Goal: Browse casually

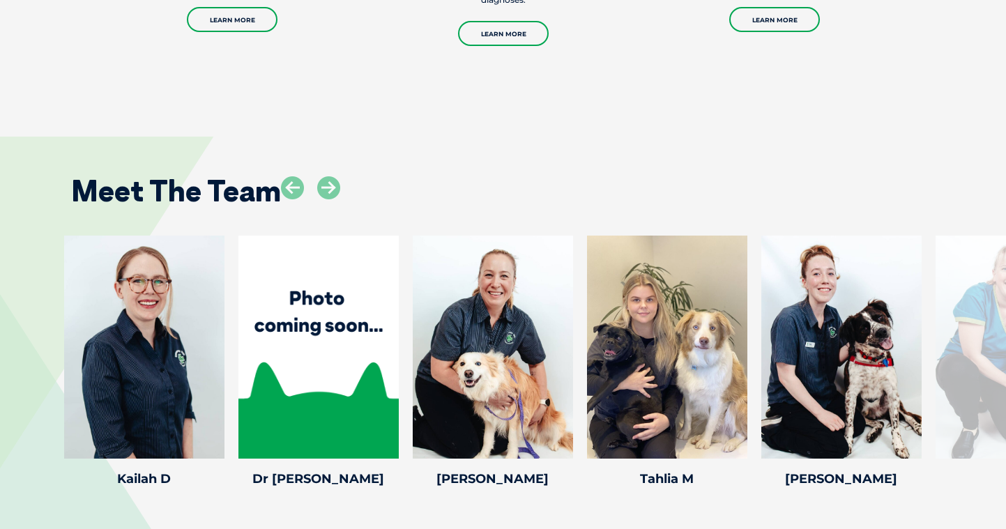
scroll to position [1801, 0]
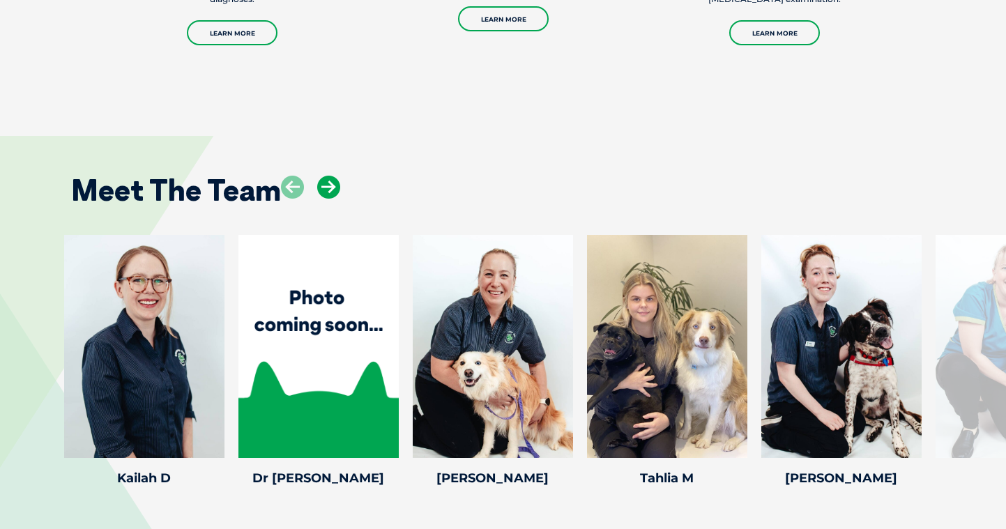
click at [322, 176] on icon at bounding box center [328, 187] width 23 height 23
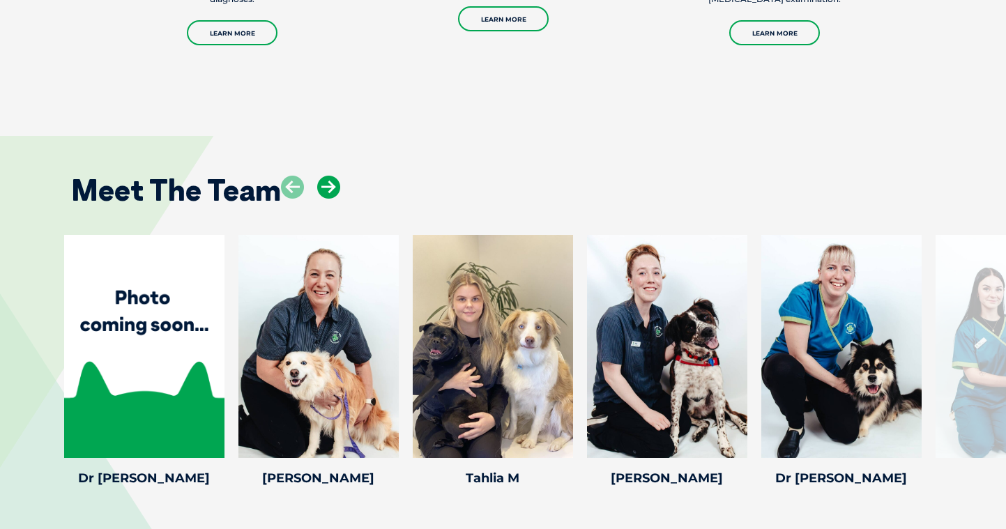
click at [322, 176] on icon at bounding box center [328, 187] width 23 height 23
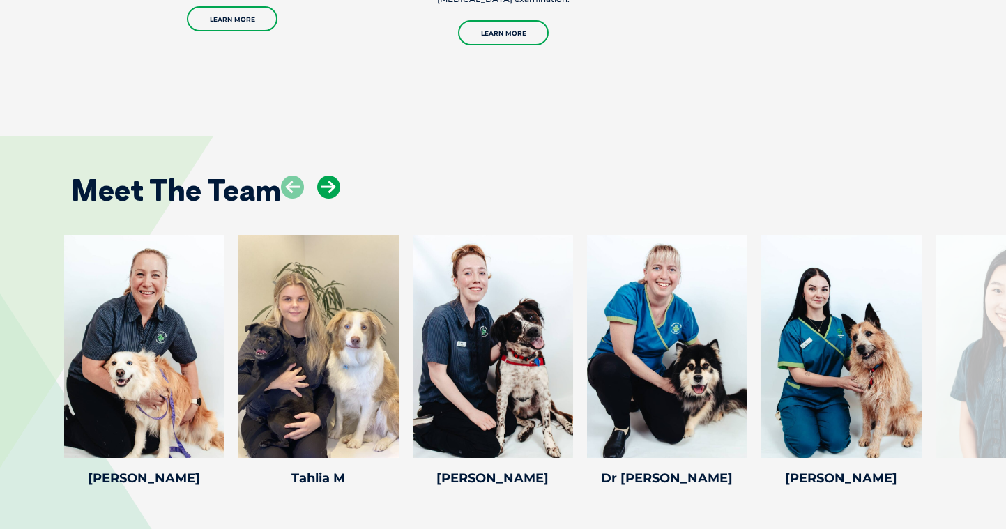
click at [322, 176] on icon at bounding box center [328, 187] width 23 height 23
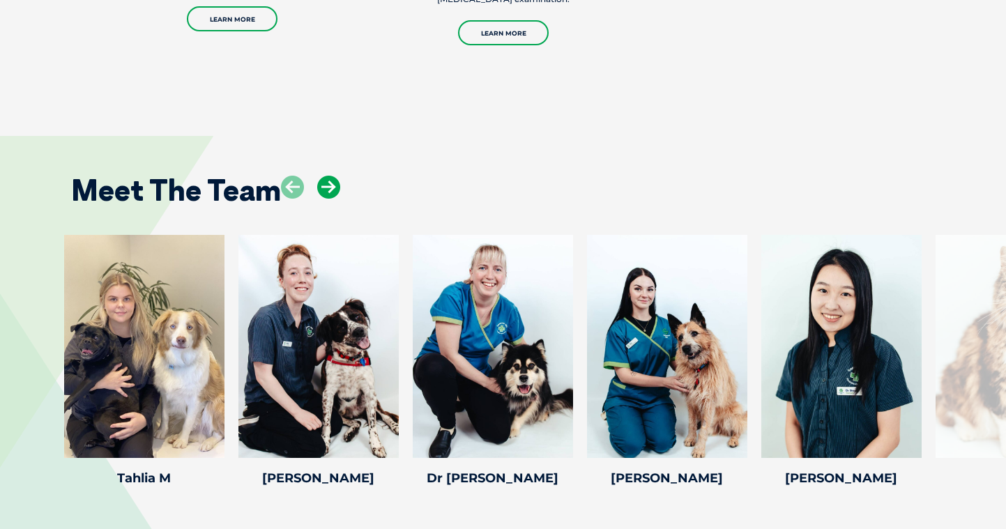
click at [322, 176] on icon at bounding box center [328, 187] width 23 height 23
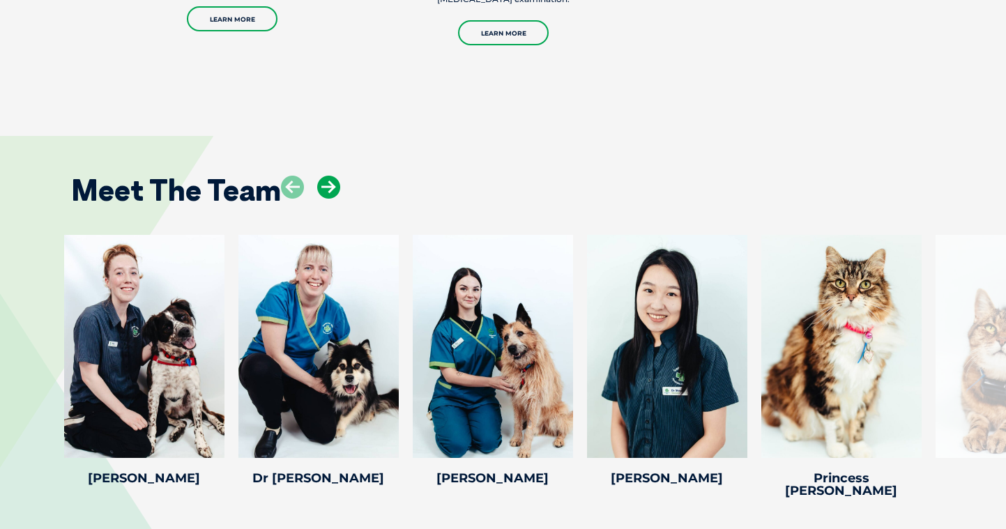
click at [322, 176] on icon at bounding box center [328, 187] width 23 height 23
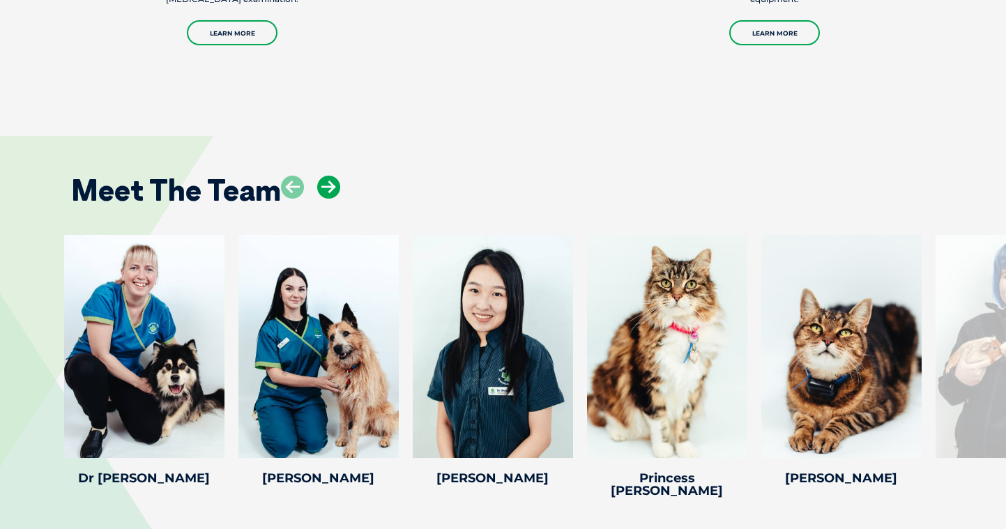
click at [322, 176] on icon at bounding box center [328, 187] width 23 height 23
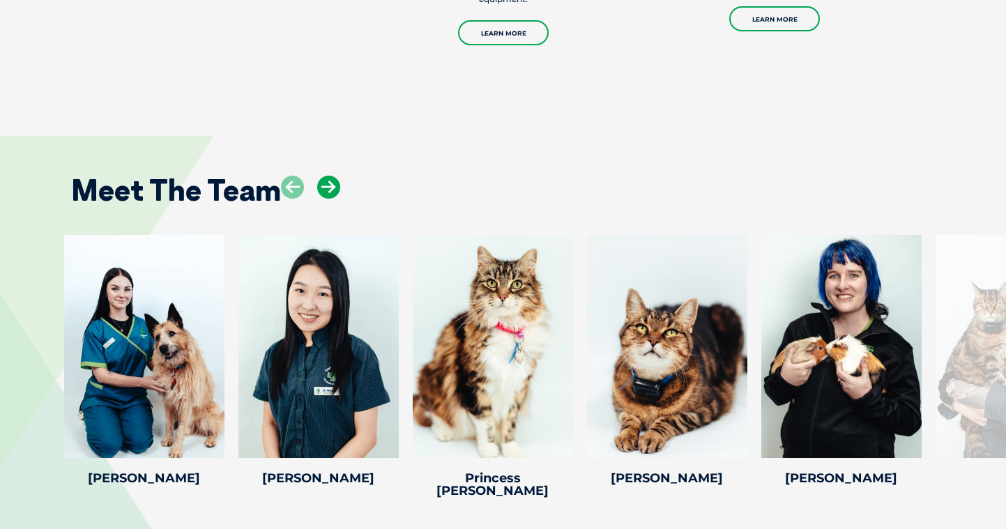
click at [322, 176] on icon at bounding box center [328, 187] width 23 height 23
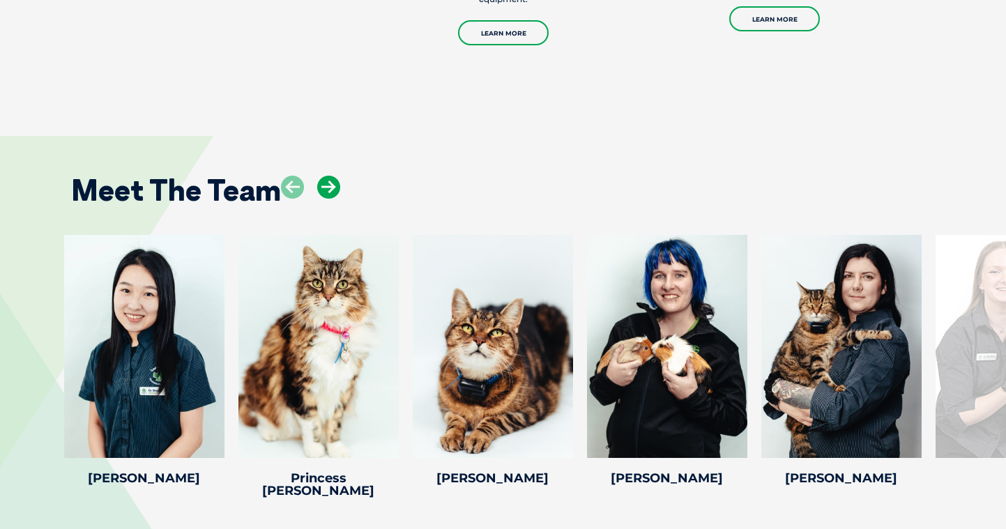
click at [322, 176] on icon at bounding box center [328, 187] width 23 height 23
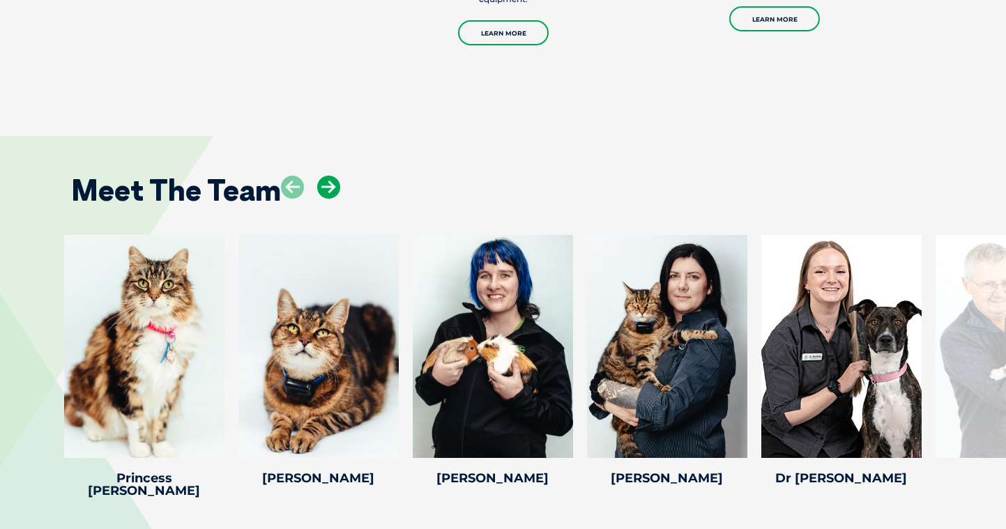
click at [322, 176] on icon at bounding box center [328, 187] width 23 height 23
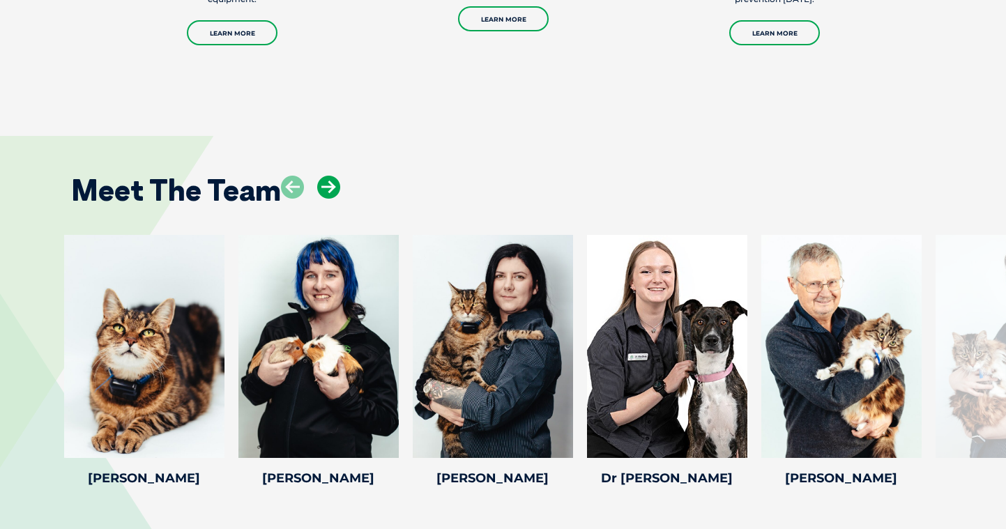
click at [322, 176] on icon at bounding box center [328, 187] width 23 height 23
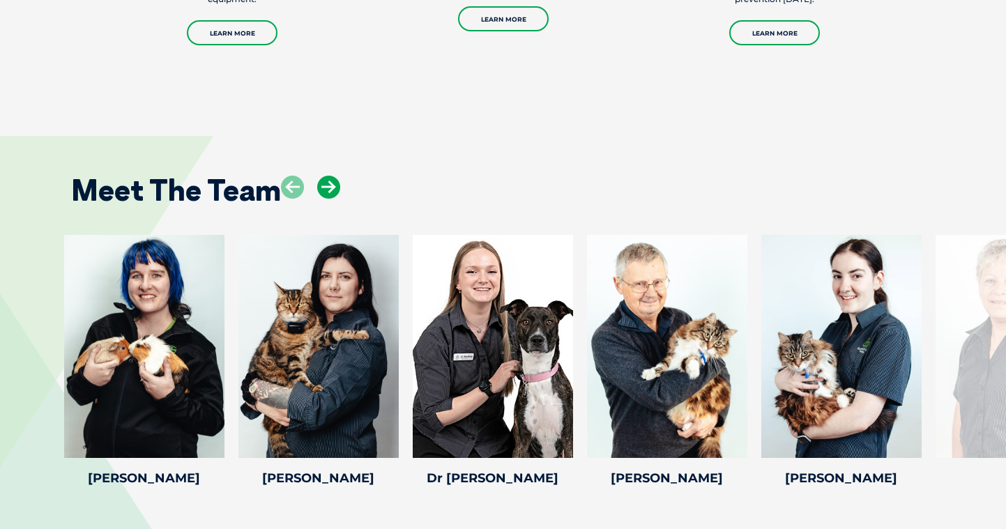
click at [322, 176] on icon at bounding box center [328, 187] width 23 height 23
click at [327, 176] on icon at bounding box center [328, 187] width 23 height 23
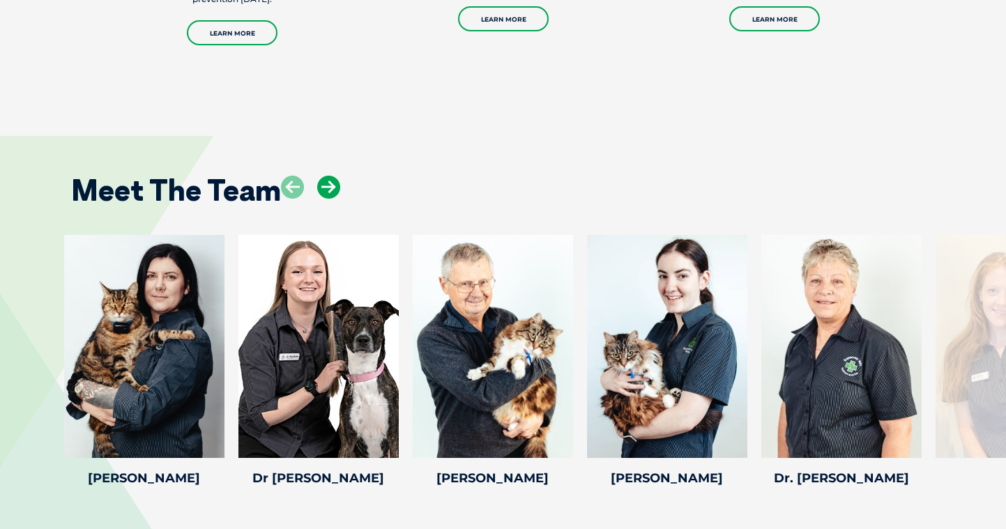
click at [327, 176] on icon at bounding box center [328, 187] width 23 height 23
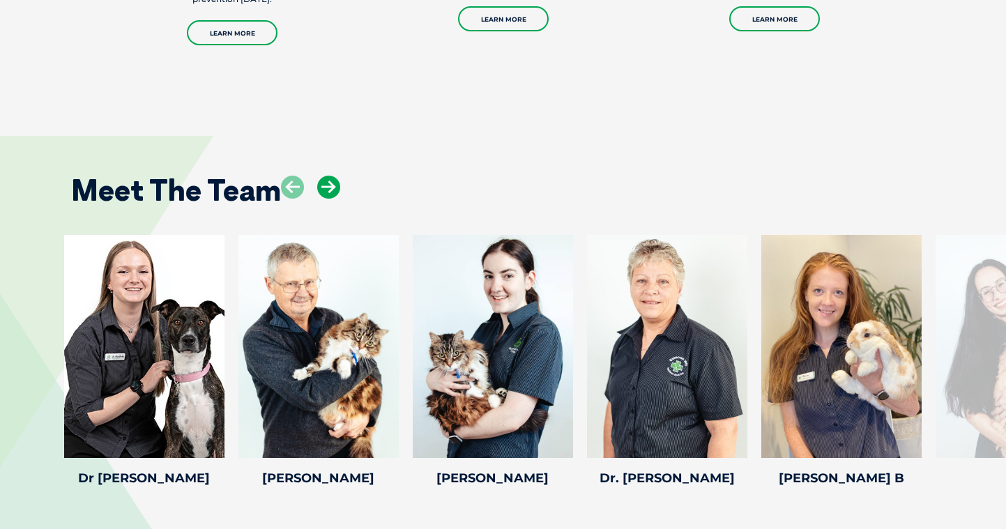
click at [327, 176] on icon at bounding box center [328, 187] width 23 height 23
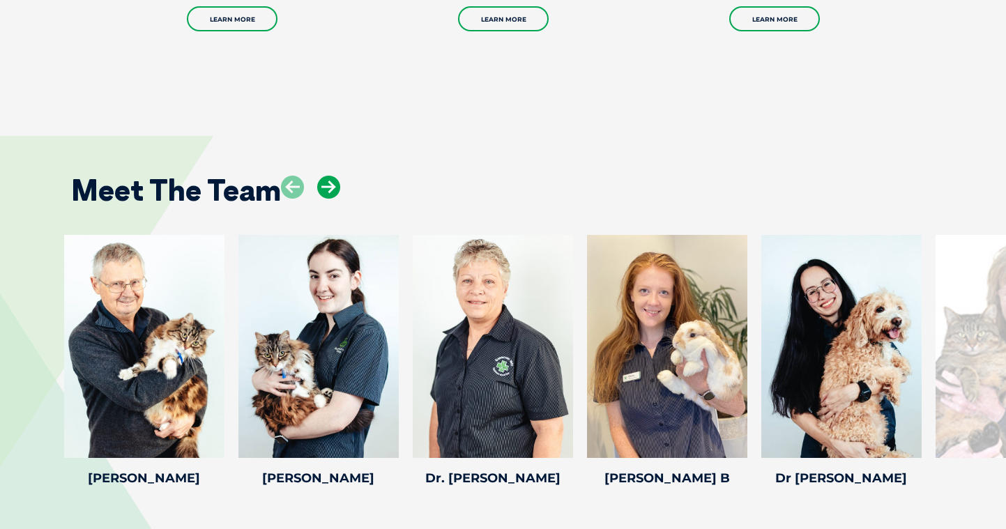
click at [327, 176] on icon at bounding box center [328, 187] width 23 height 23
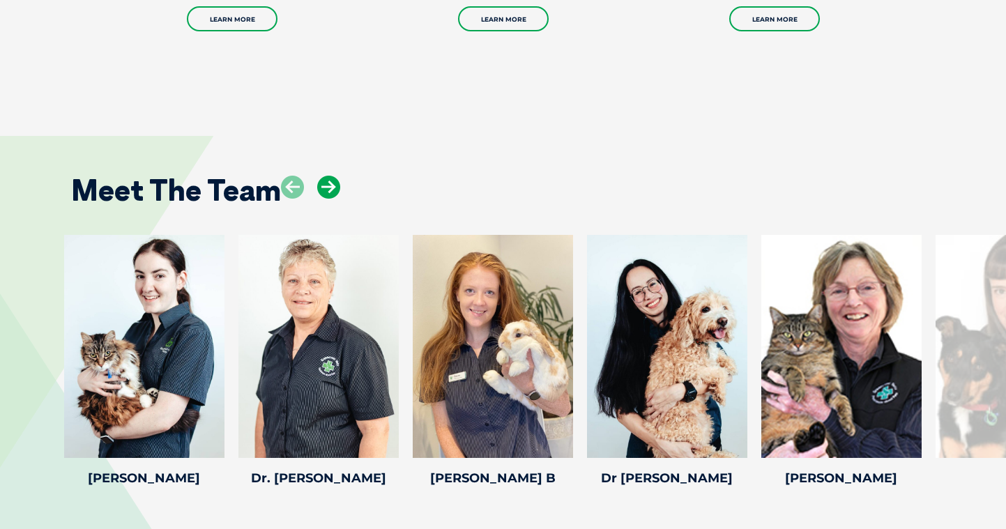
click at [327, 176] on icon at bounding box center [328, 187] width 23 height 23
click at [330, 176] on icon at bounding box center [328, 187] width 23 height 23
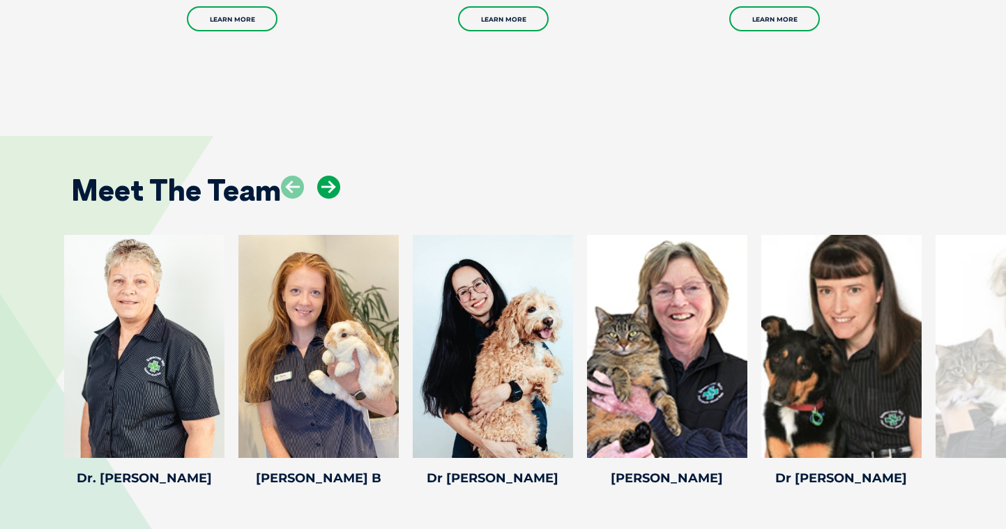
click at [330, 176] on icon at bounding box center [328, 187] width 23 height 23
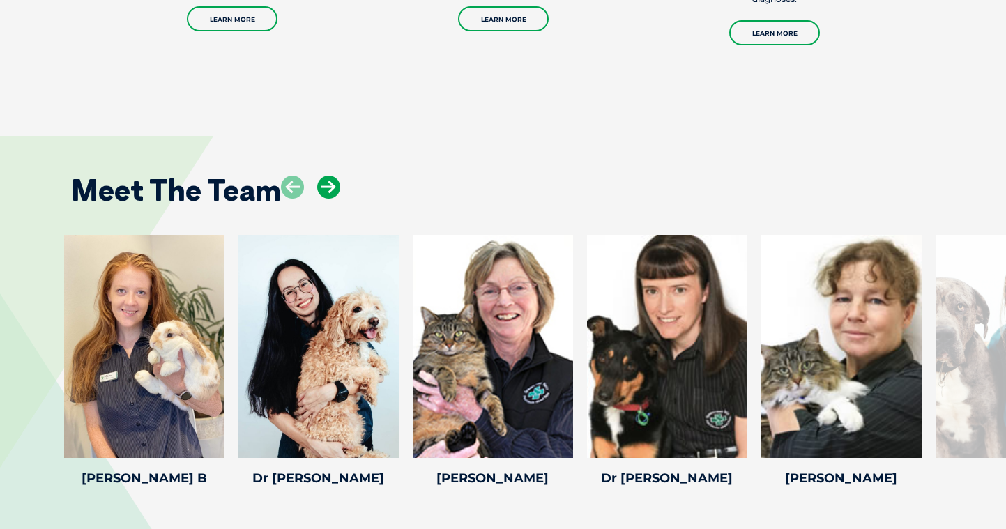
click at [330, 176] on icon at bounding box center [328, 187] width 23 height 23
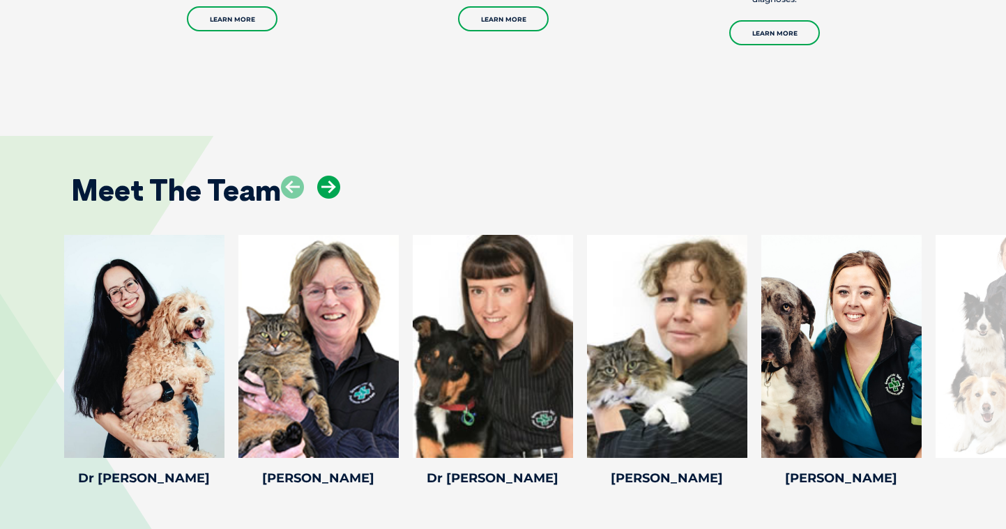
click at [330, 176] on icon at bounding box center [328, 187] width 23 height 23
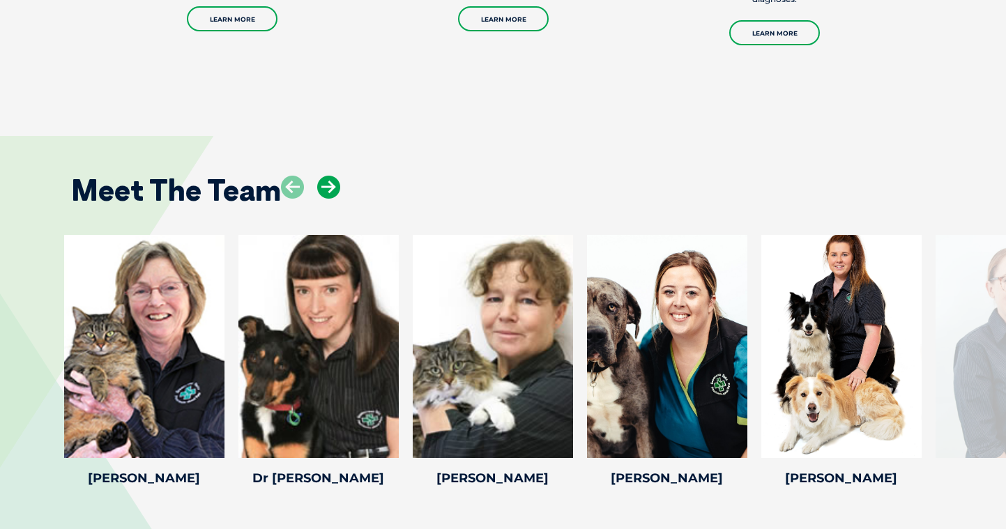
click at [330, 176] on icon at bounding box center [328, 187] width 23 height 23
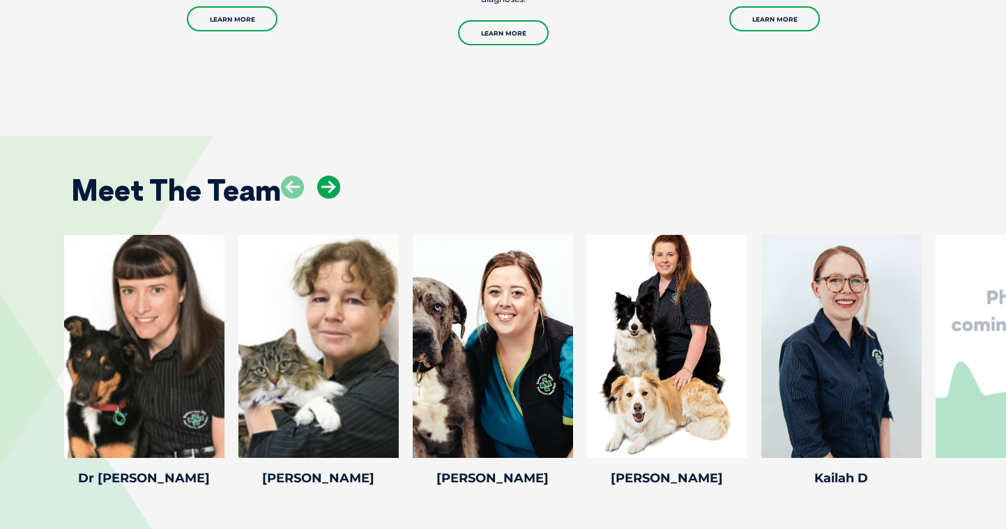
click at [330, 176] on icon at bounding box center [328, 187] width 23 height 23
